Goal: Information Seeking & Learning: Learn about a topic

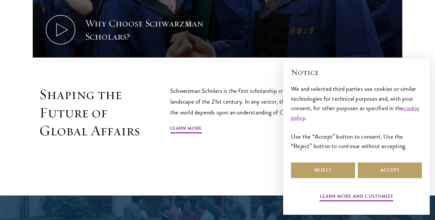
scroll to position [380, 0]
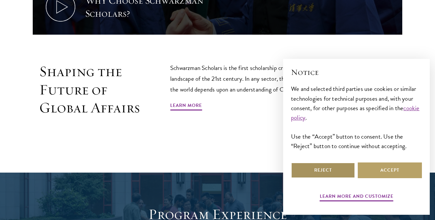
click at [308, 168] on button "Reject" at bounding box center [323, 171] width 64 height 16
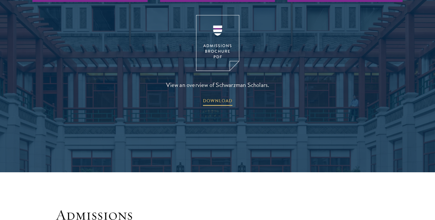
scroll to position [930, 0]
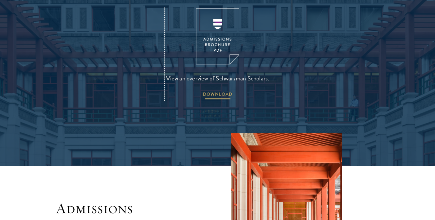
click at [228, 90] on span "DOWNLOAD" at bounding box center [217, 95] width 29 height 10
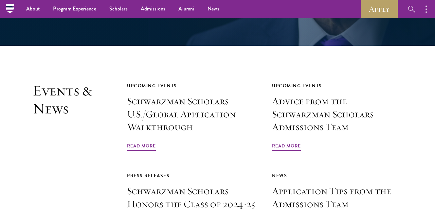
scroll to position [1441, 0]
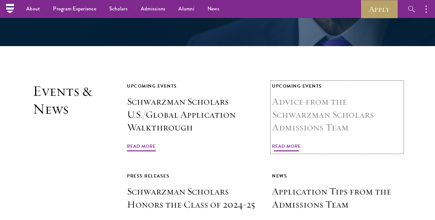
click at [289, 142] on span "Read More" at bounding box center [286, 147] width 29 height 10
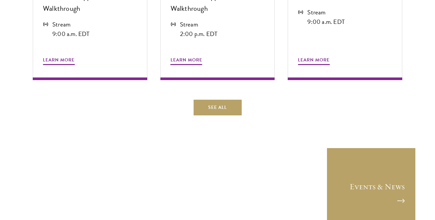
scroll to position [419, 0]
click at [226, 98] on div "Upcoming Events Application Walkthroughs Sep 5 Schwarzman Scholars U.S./Global …" at bounding box center [218, 2] width 370 height 225
click at [226, 109] on link "See All" at bounding box center [217, 108] width 48 height 16
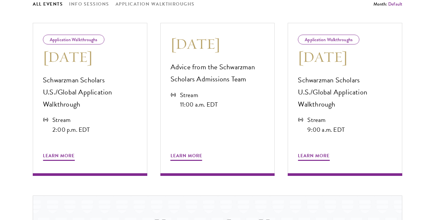
scroll to position [393, 0]
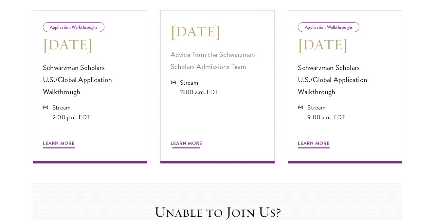
click at [197, 64] on p "Advice from the Schwarzman Scholars Admissions Team" at bounding box center [218, 61] width 94 height 24
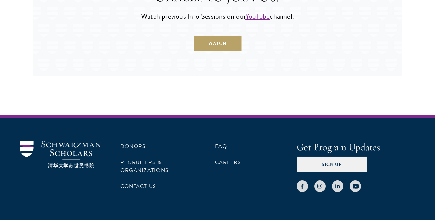
scroll to position [615, 0]
